Goal: Transaction & Acquisition: Purchase product/service

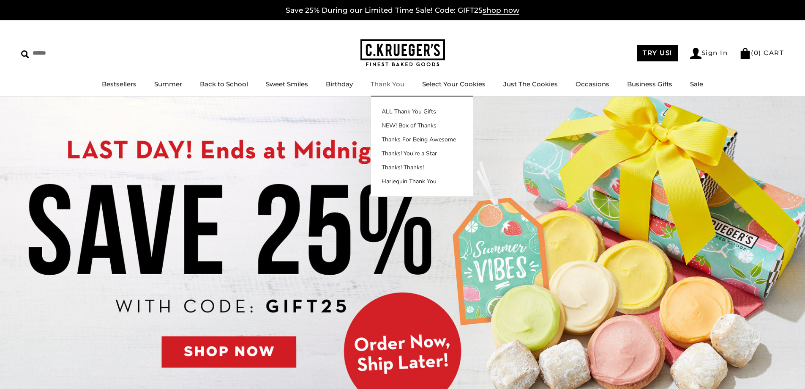
click at [379, 83] on link "Thank You" at bounding box center [388, 84] width 34 height 8
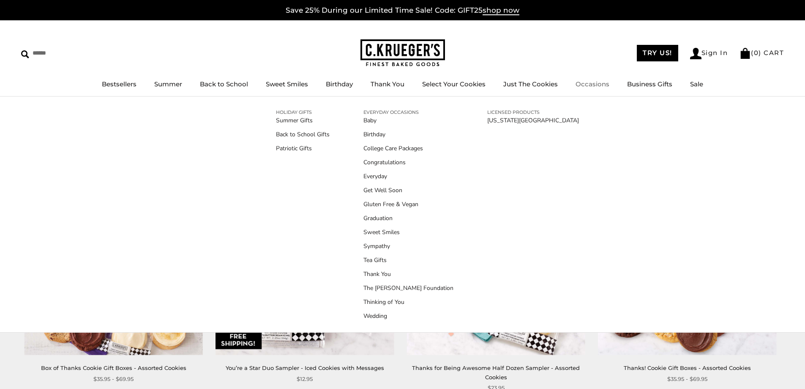
click at [589, 84] on link "Occasions" at bounding box center [593, 84] width 34 height 8
click at [304, 119] on link "Summer Gifts" at bounding box center [303, 120] width 54 height 9
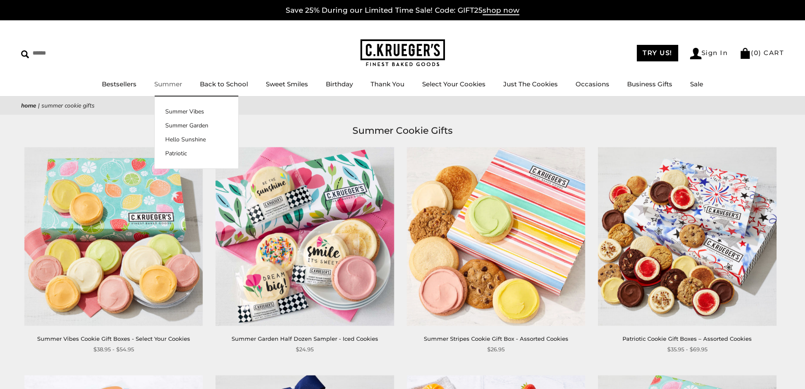
click at [400, 45] on img at bounding box center [403, 52] width 85 height 27
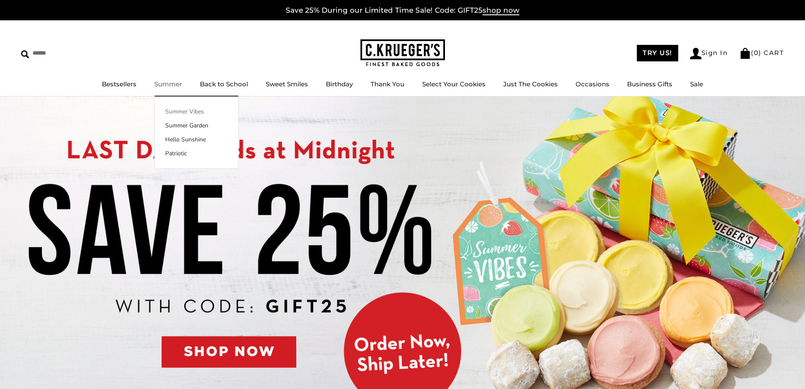
click at [184, 108] on link "Summer Vibes" at bounding box center [197, 111] width 84 height 9
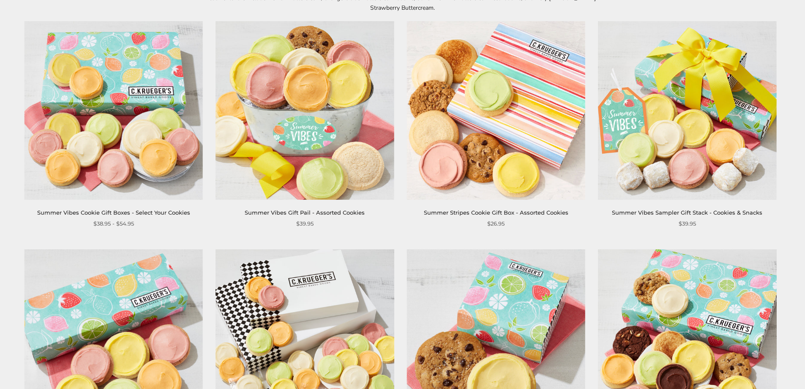
scroll to position [254, 0]
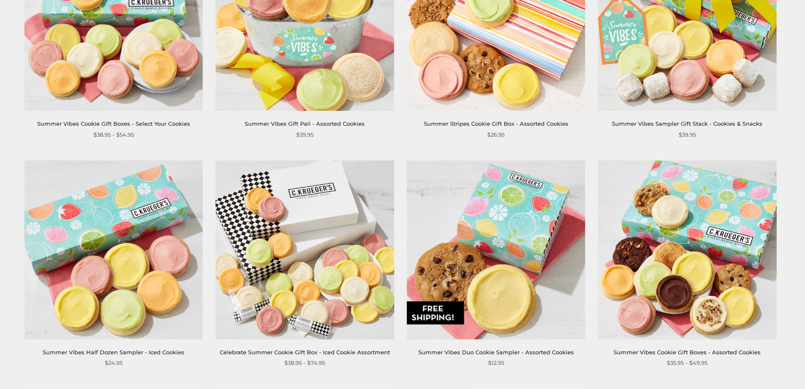
click at [493, 234] on img at bounding box center [496, 249] width 178 height 178
click at [299, 218] on img at bounding box center [305, 249] width 178 height 178
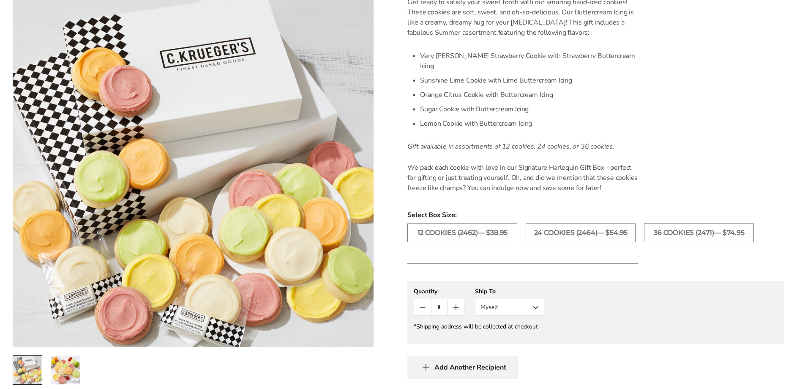
scroll to position [169, 0]
